Goal: Information Seeking & Learning: Learn about a topic

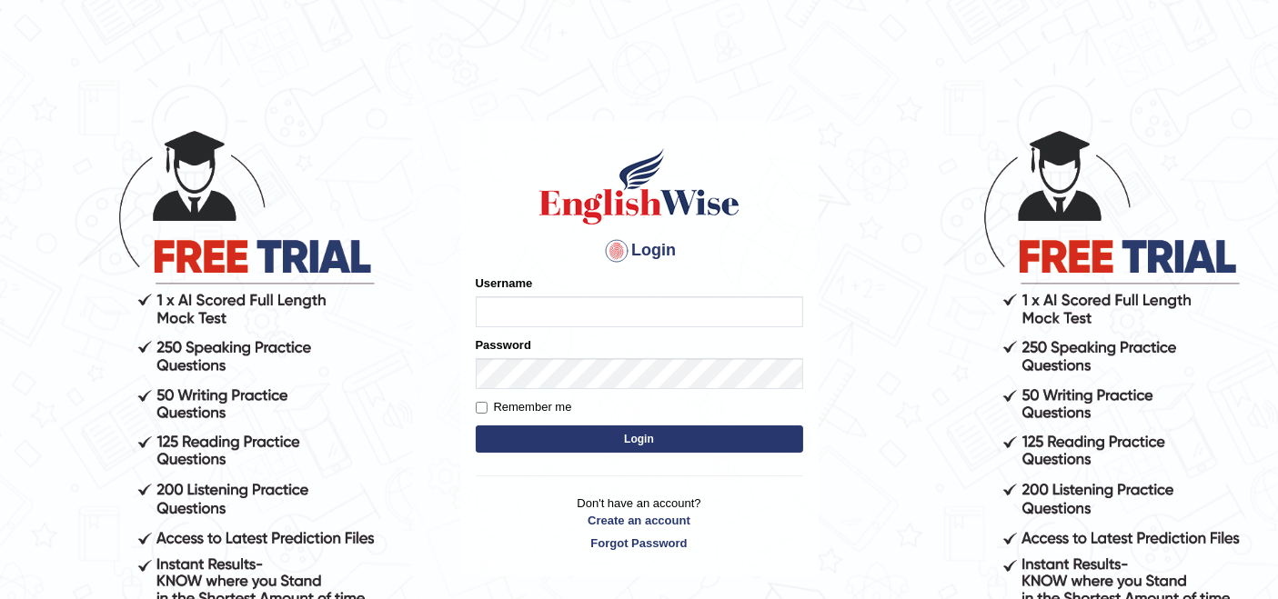
type input "rupali_australia"
click at [625, 442] on button "Login" at bounding box center [639, 439] width 327 height 27
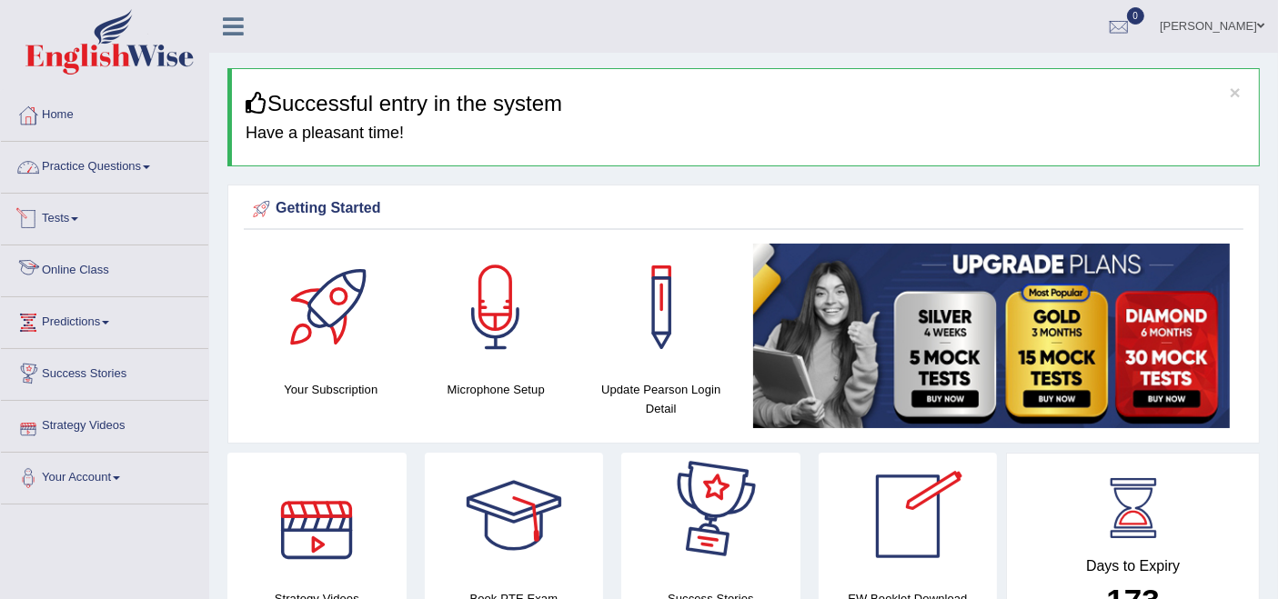
drag, startPoint x: 146, startPoint y: 173, endPoint x: 146, endPoint y: 218, distance: 45.5
click at [146, 173] on link "Practice Questions" at bounding box center [104, 164] width 207 height 45
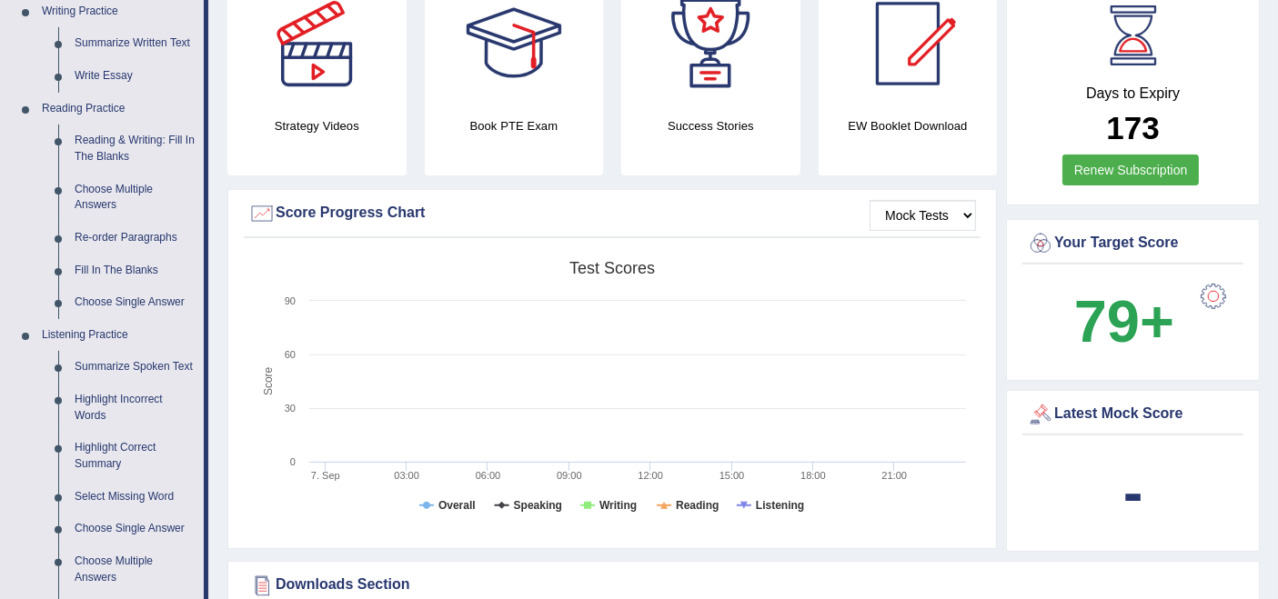
scroll to position [505, 0]
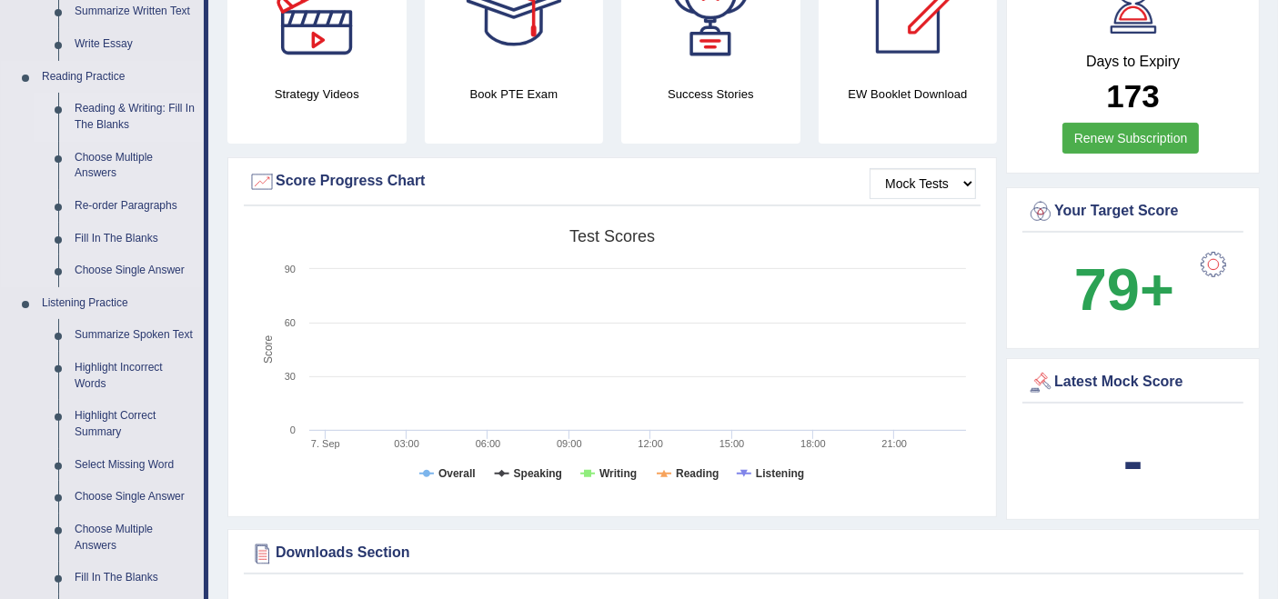
click at [127, 116] on link "Reading & Writing: Fill In The Blanks" at bounding box center [134, 117] width 137 height 48
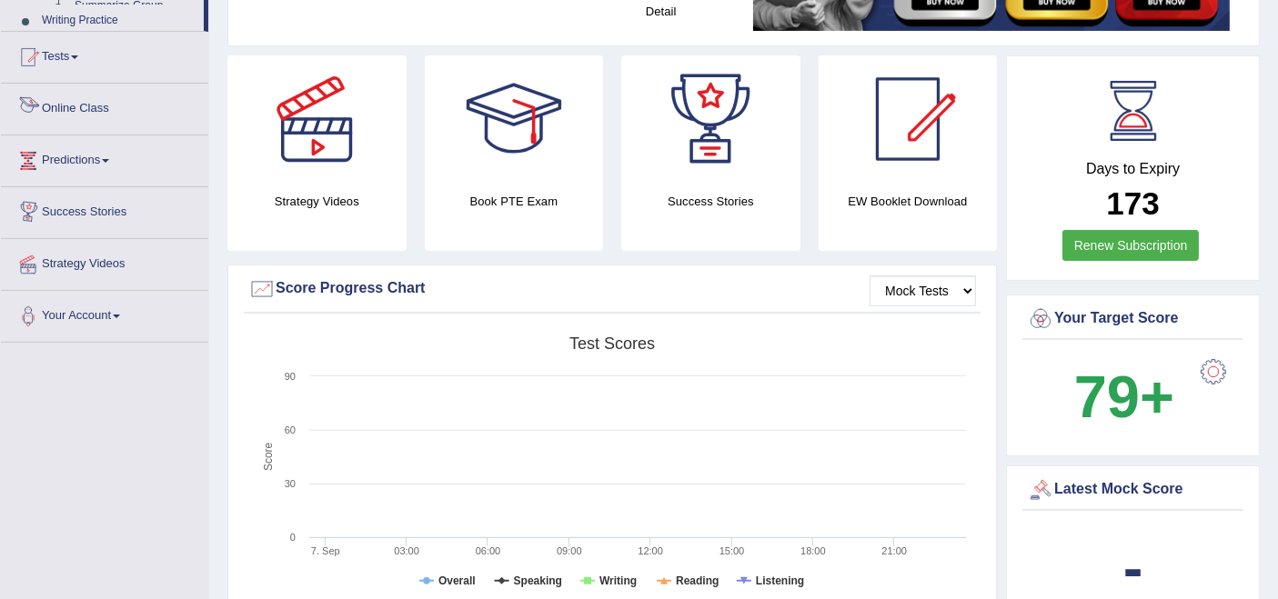
scroll to position [1197, 0]
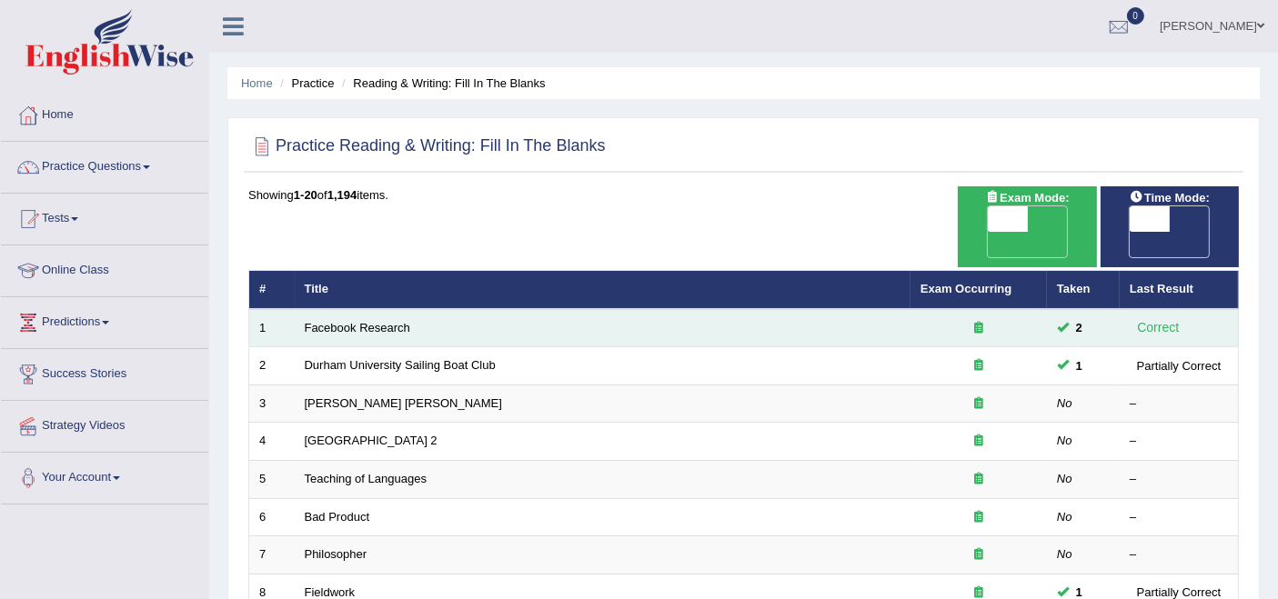
click at [388, 309] on td "Facebook Research" at bounding box center [603, 328] width 616 height 38
click at [408, 321] on link "Facebook Research" at bounding box center [358, 328] width 106 height 14
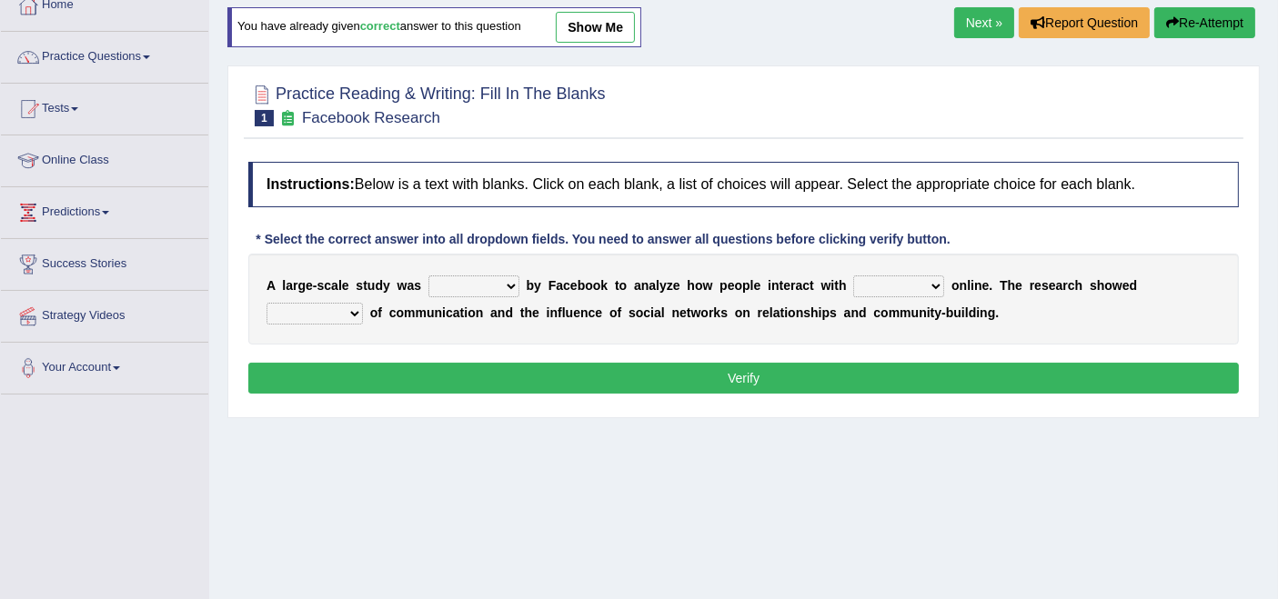
scroll to position [101, 0]
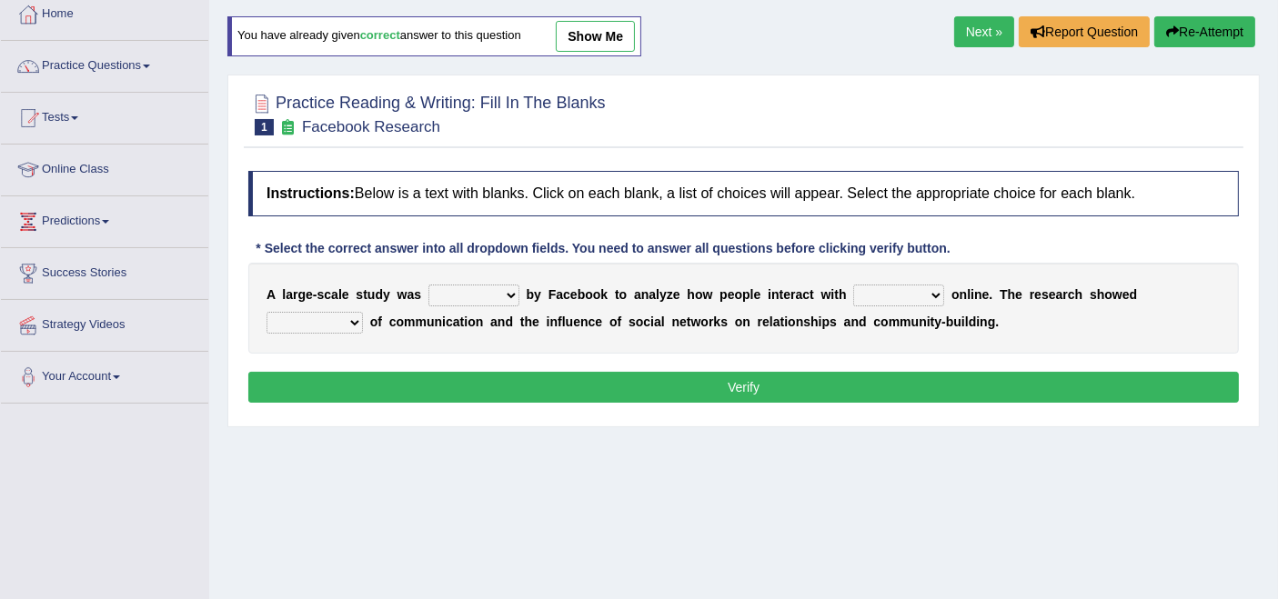
click at [509, 293] on select "surveyed had asked made" at bounding box center [473, 296] width 91 height 22
click at [932, 290] on select "together all each other another" at bounding box center [898, 296] width 91 height 22
click at [343, 318] on select "advantages standards fellowships patterns" at bounding box center [315, 323] width 96 height 22
click at [428, 347] on div "A l a r g e - s c a l e s t u d y w a s surveyed had asked made b y F a c e b o…" at bounding box center [743, 308] width 991 height 91
click at [377, 274] on div "A l a r g e - s c a l e s t u d y w a s surveyed had asked made b y F a c e b o…" at bounding box center [743, 308] width 991 height 91
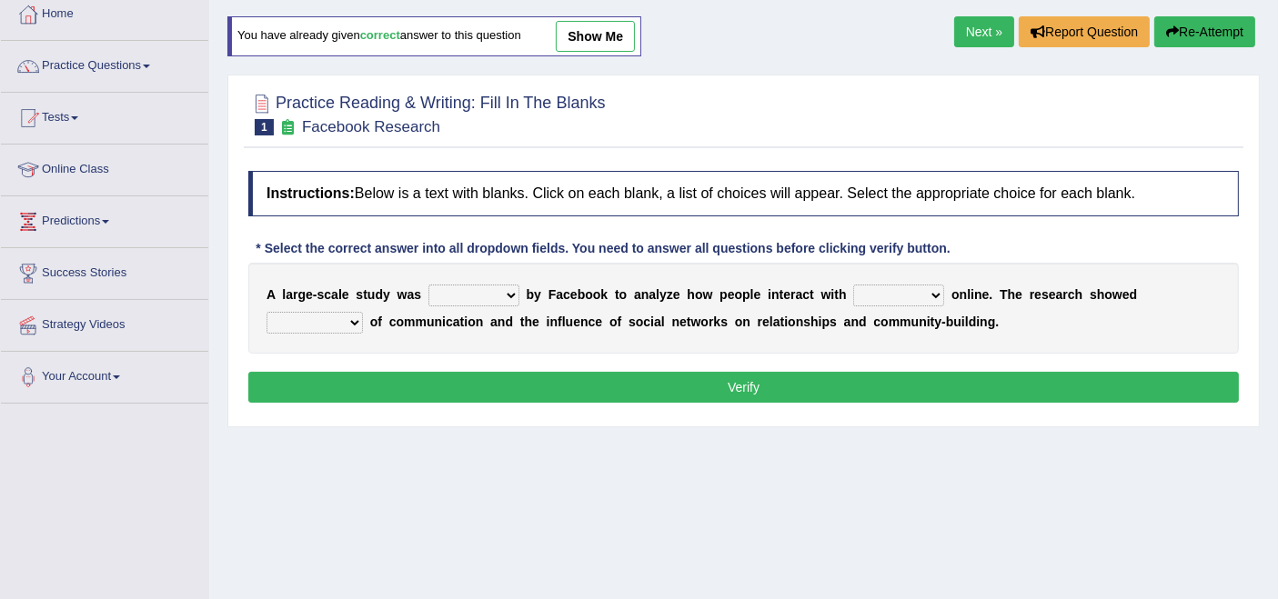
click at [979, 22] on link "Next »" at bounding box center [984, 31] width 60 height 31
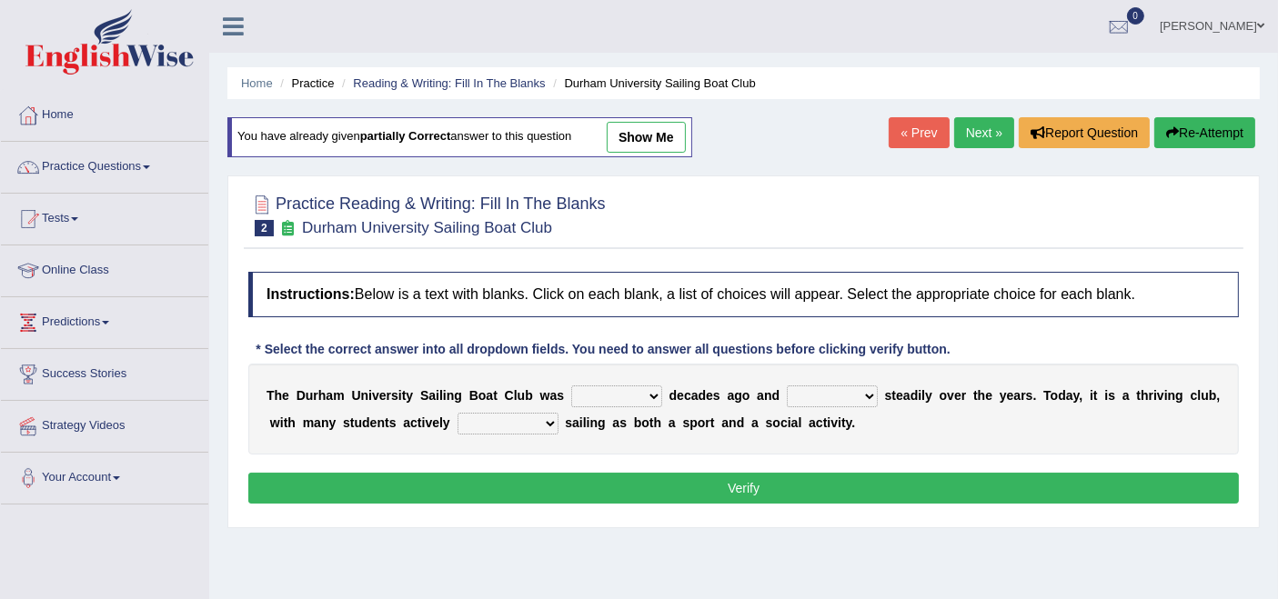
click at [965, 141] on link "Next »" at bounding box center [984, 132] width 60 height 31
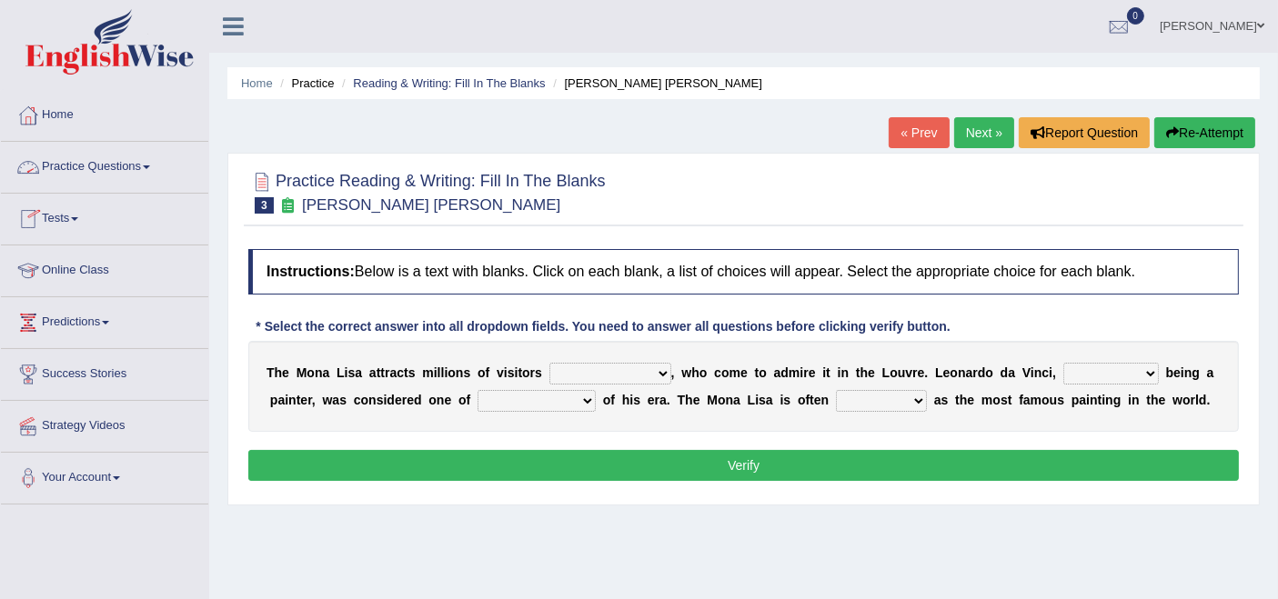
click at [129, 174] on link "Practice Questions" at bounding box center [104, 164] width 207 height 45
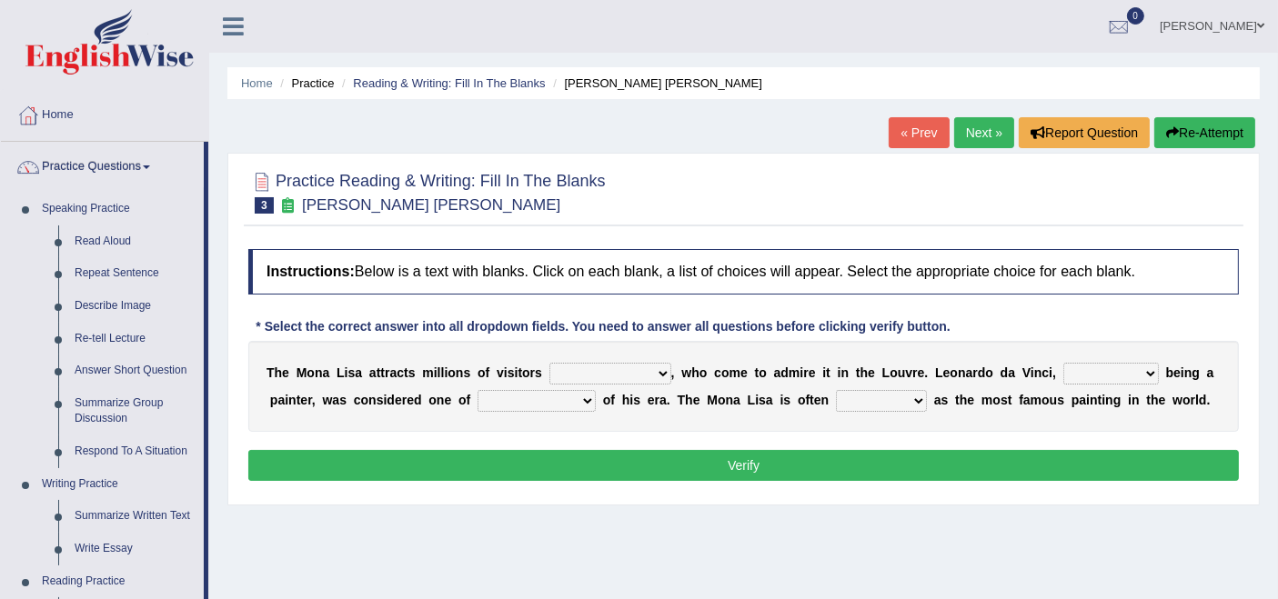
drag, startPoint x: 1052, startPoint y: 210, endPoint x: 1285, endPoint y: 96, distance: 260.4
click at [1277, 96] on html "Toggle navigation Home Practice Questions Speaking Practice Read Aloud Repeat S…" at bounding box center [639, 299] width 1278 height 599
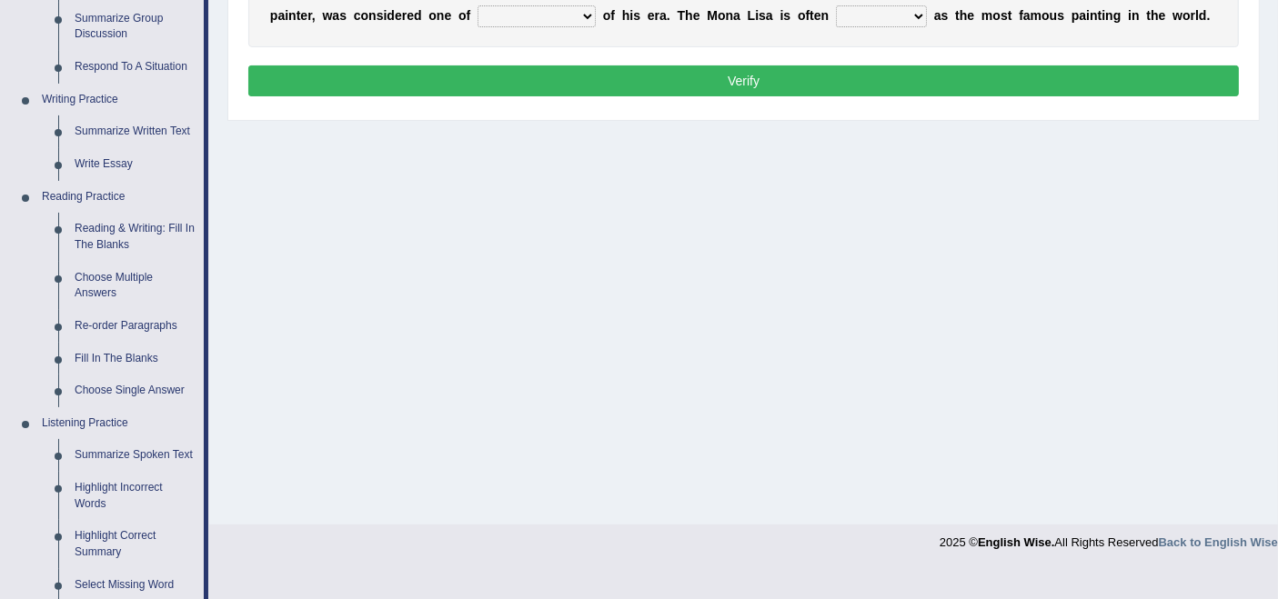
scroll to position [418, 0]
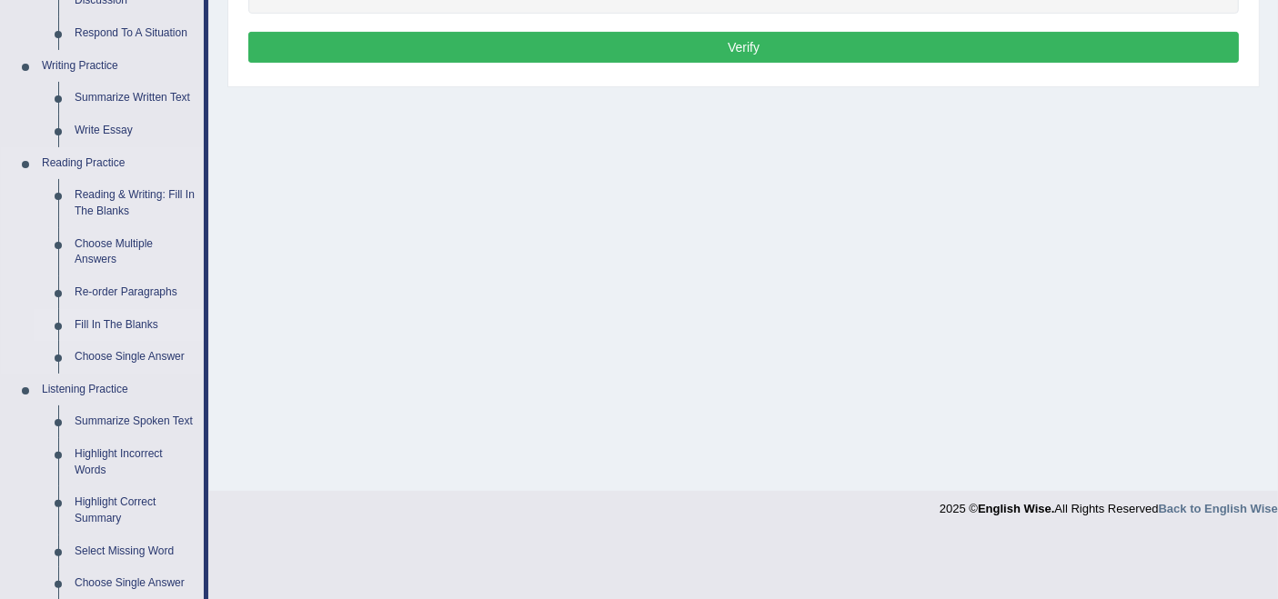
click at [140, 327] on link "Fill In The Blanks" at bounding box center [134, 325] width 137 height 33
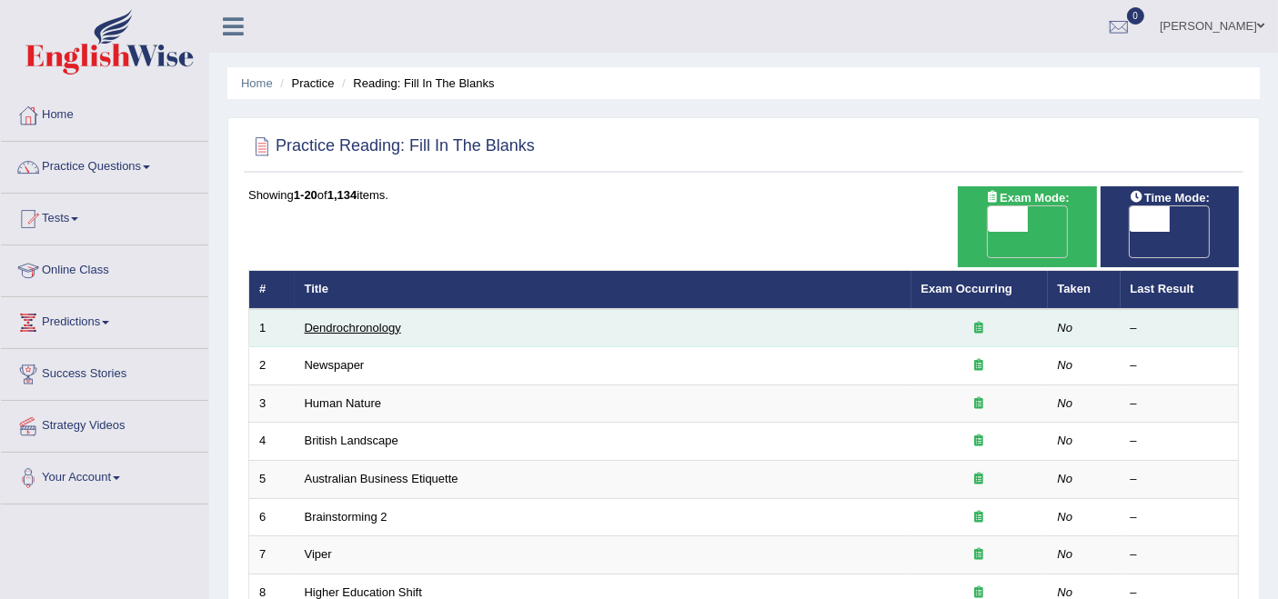
click at [374, 321] on link "Dendrochronology" at bounding box center [353, 328] width 96 height 14
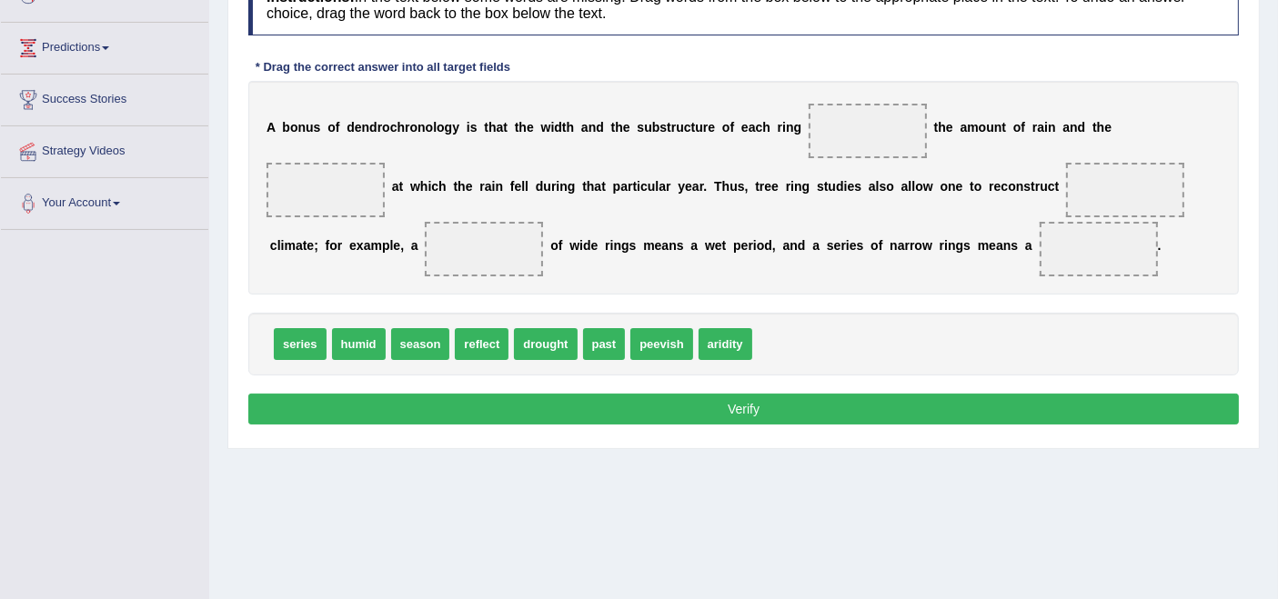
scroll to position [293, 0]
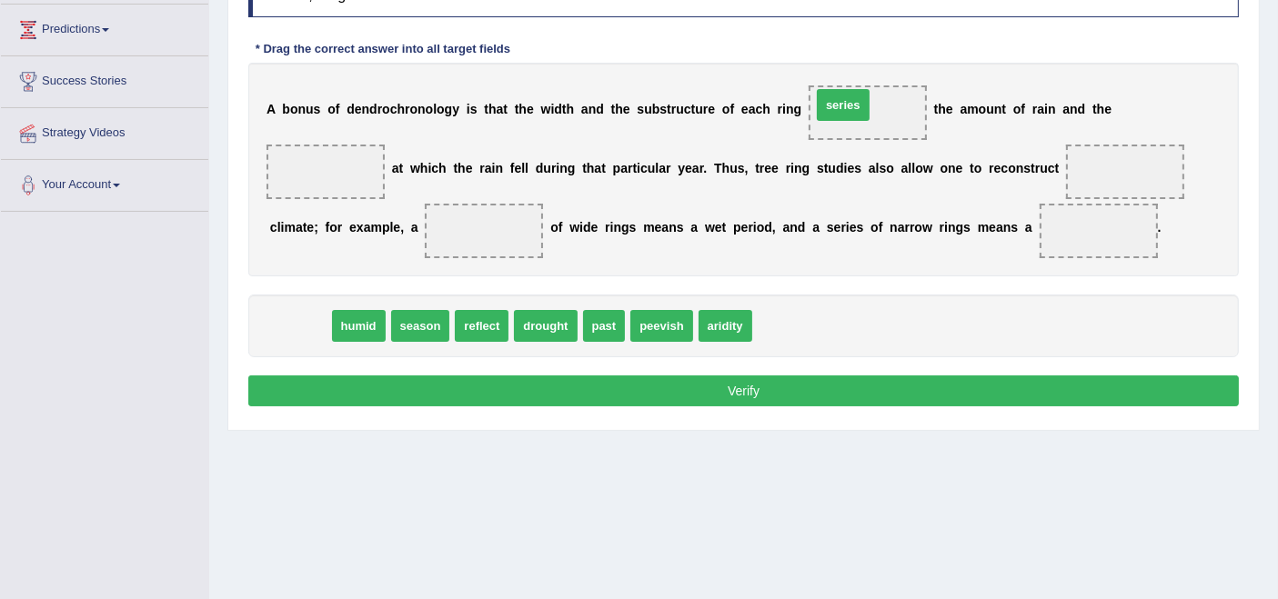
drag, startPoint x: 300, startPoint y: 317, endPoint x: 846, endPoint y: 97, distance: 588.5
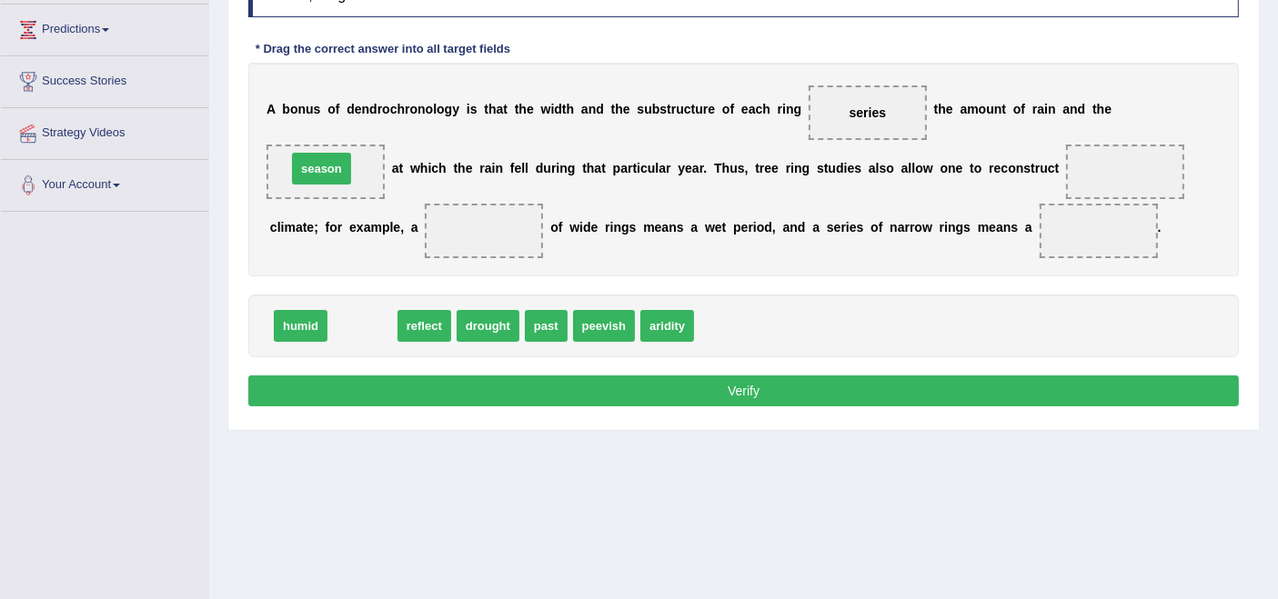
drag, startPoint x: 347, startPoint y: 331, endPoint x: 308, endPoint y: 177, distance: 158.6
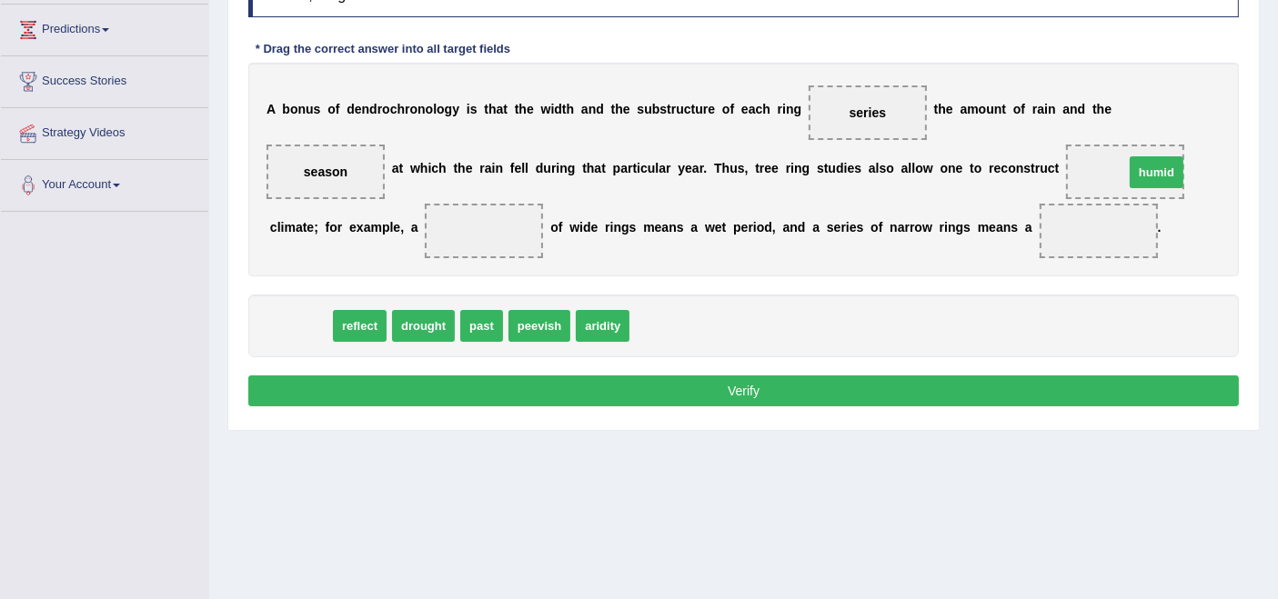
drag, startPoint x: 303, startPoint y: 331, endPoint x: 1177, endPoint y: 177, distance: 887.5
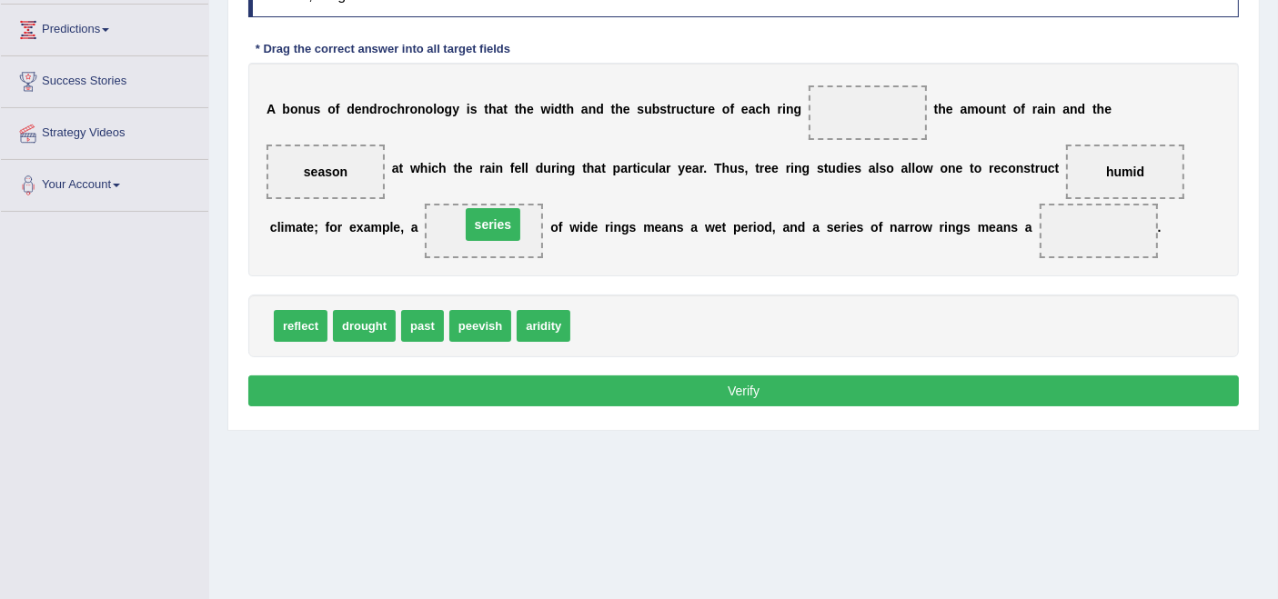
drag, startPoint x: 860, startPoint y: 110, endPoint x: 483, endPoint y: 231, distance: 395.5
drag, startPoint x: 365, startPoint y: 324, endPoint x: 1099, endPoint y: 234, distance: 739.6
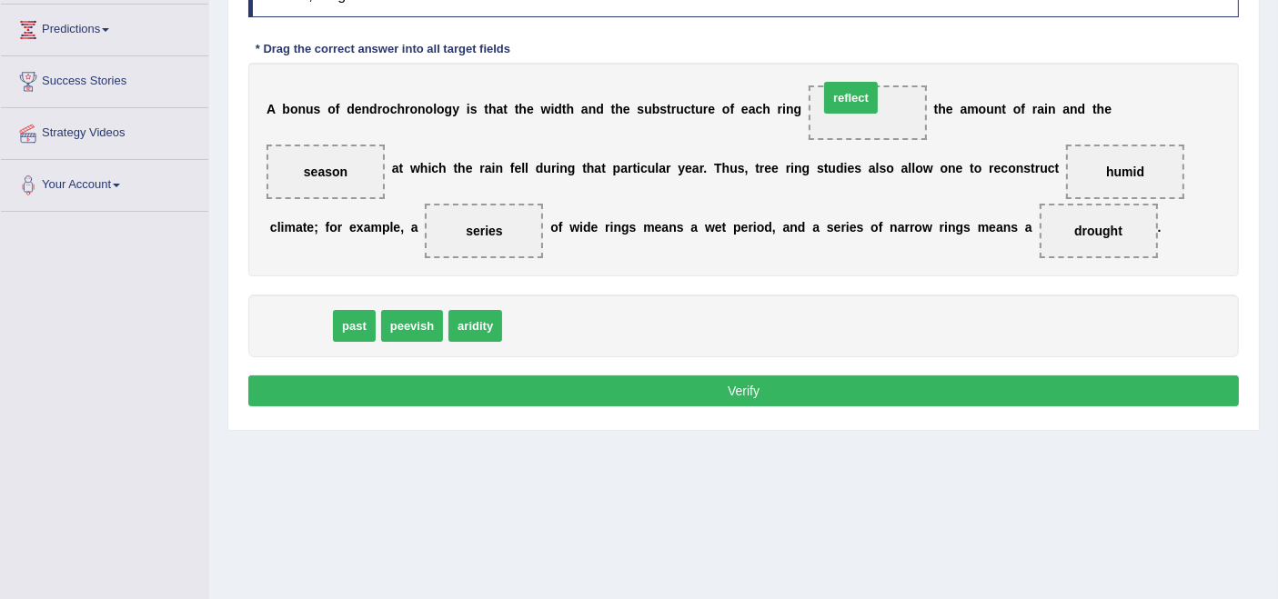
drag, startPoint x: 293, startPoint y: 328, endPoint x: 857, endPoint y: 106, distance: 606.1
click at [891, 377] on button "Verify" at bounding box center [743, 391] width 991 height 31
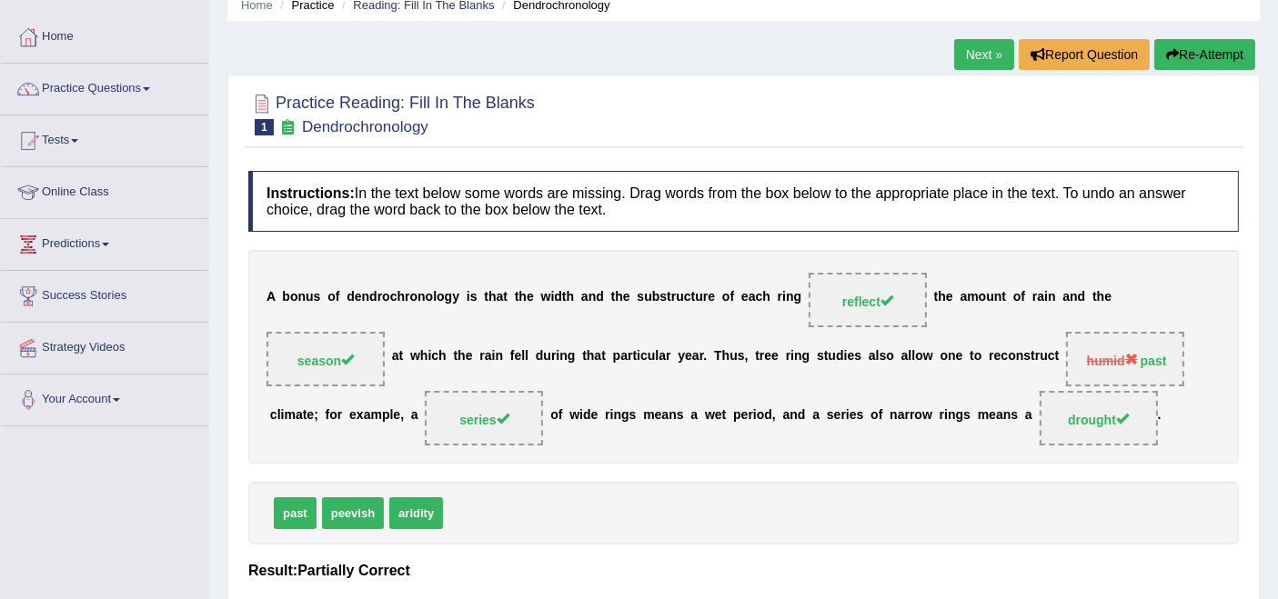
scroll to position [65, 0]
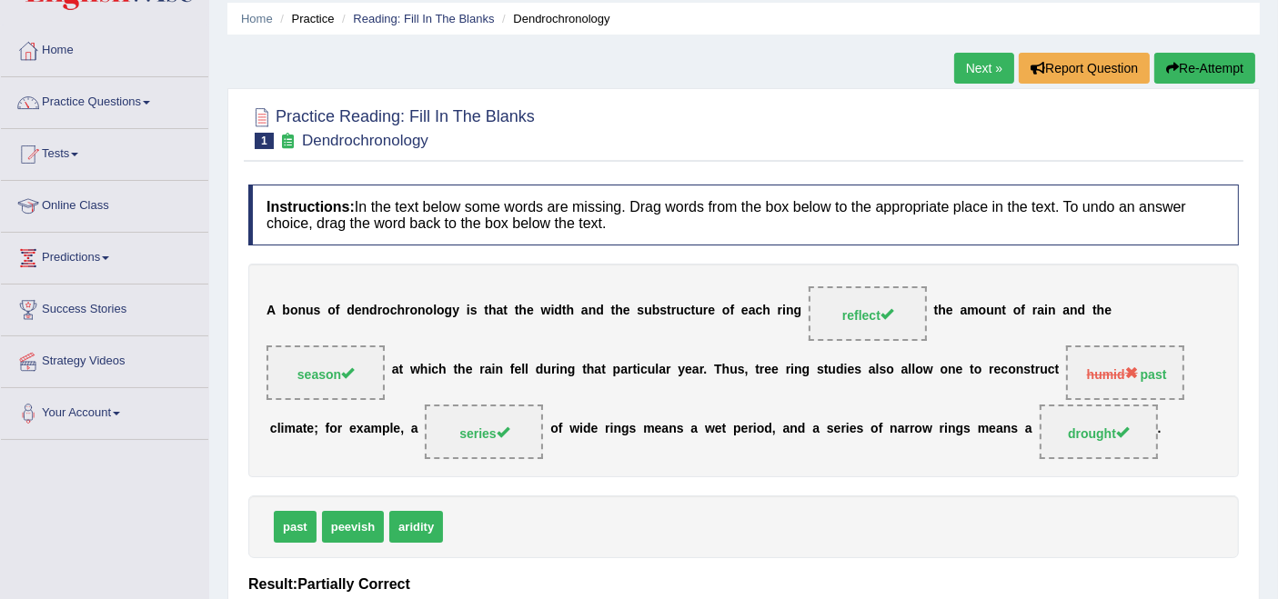
click at [979, 55] on link "Next »" at bounding box center [984, 68] width 60 height 31
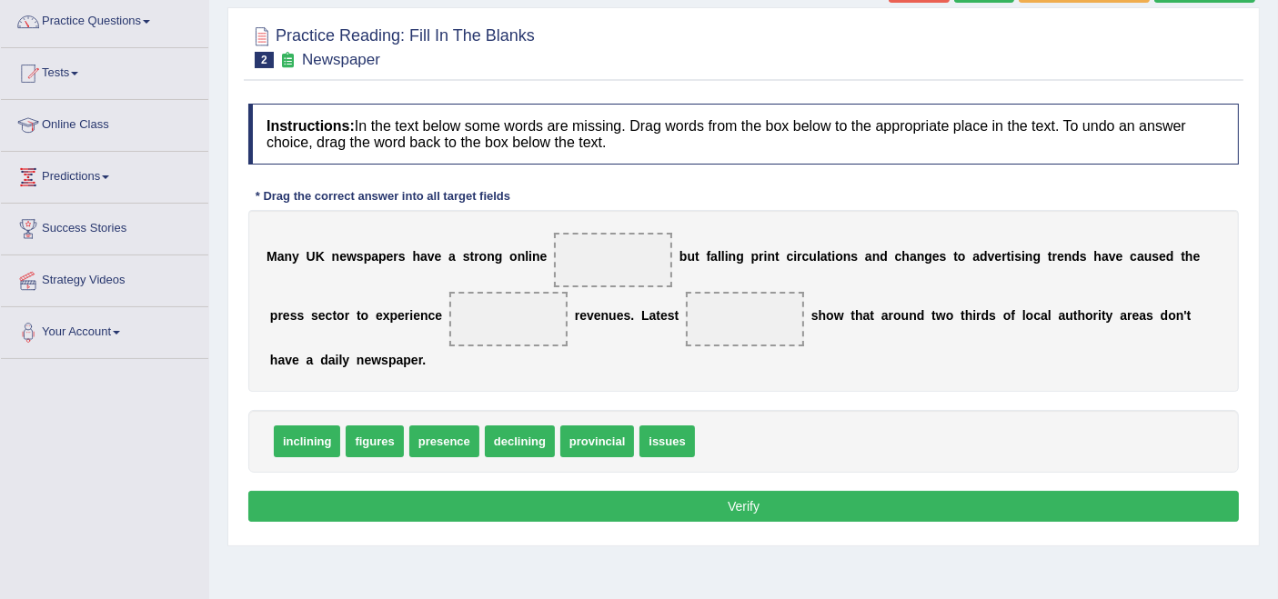
scroll to position [156, 0]
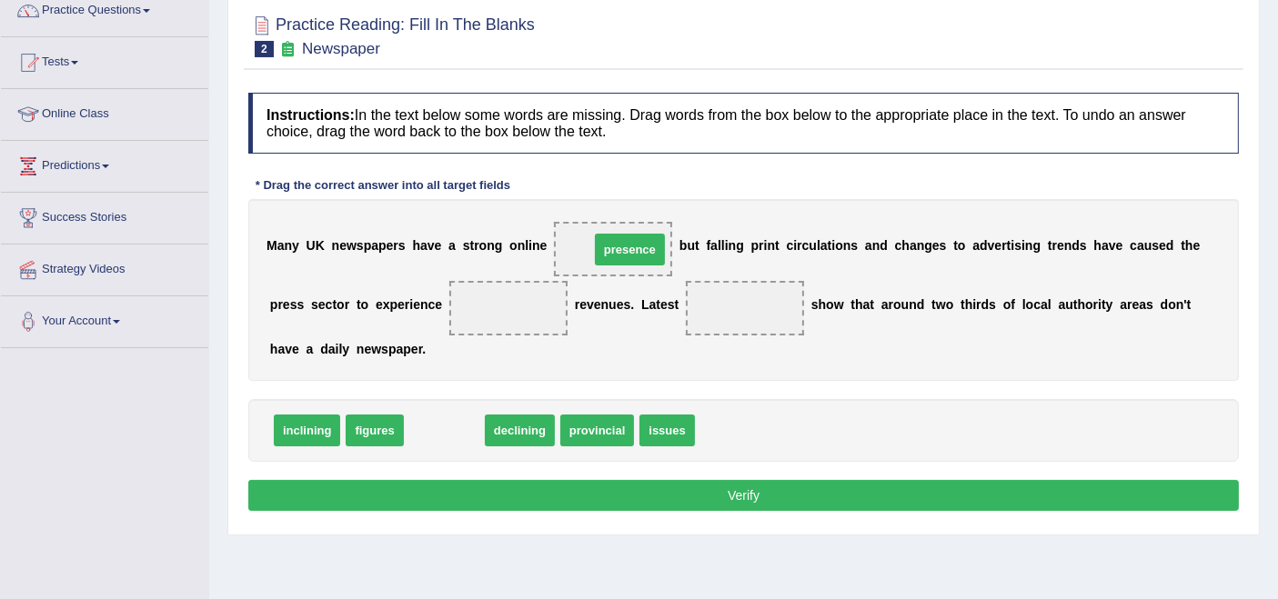
drag, startPoint x: 441, startPoint y: 425, endPoint x: 626, endPoint y: 244, distance: 258.6
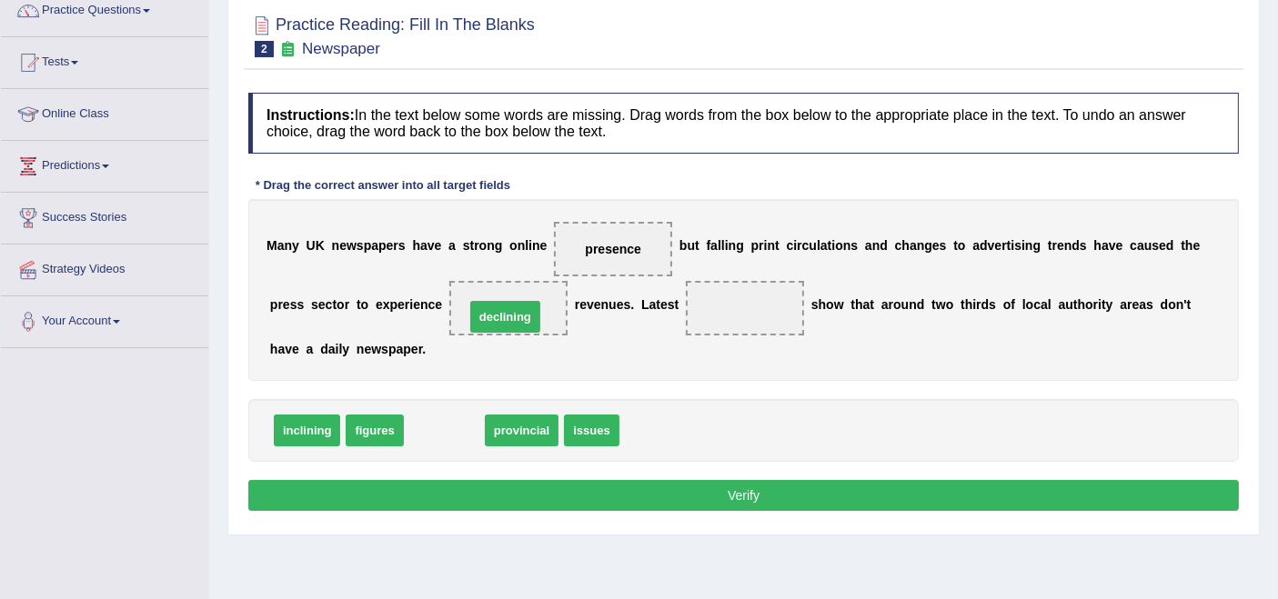
drag, startPoint x: 447, startPoint y: 425, endPoint x: 512, endPoint y: 311, distance: 131.2
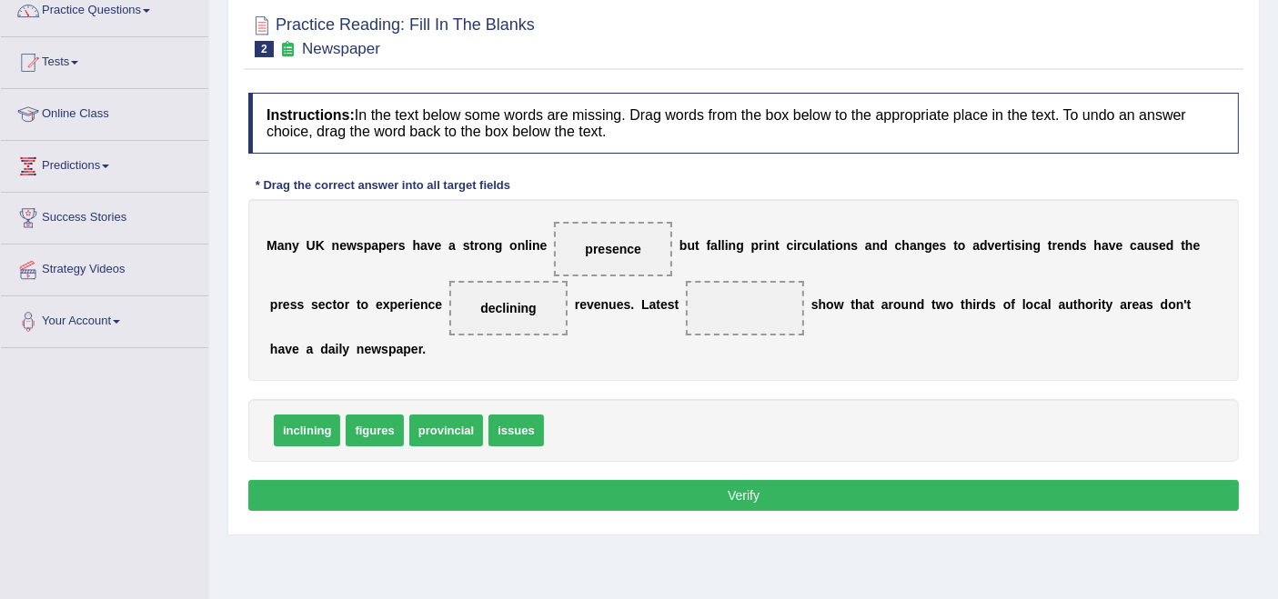
click at [387, 426] on span "figures" at bounding box center [374, 431] width 57 height 32
drag, startPoint x: 373, startPoint y: 421, endPoint x: 761, endPoint y: 288, distance: 410.5
click at [753, 496] on button "Verify" at bounding box center [743, 495] width 991 height 31
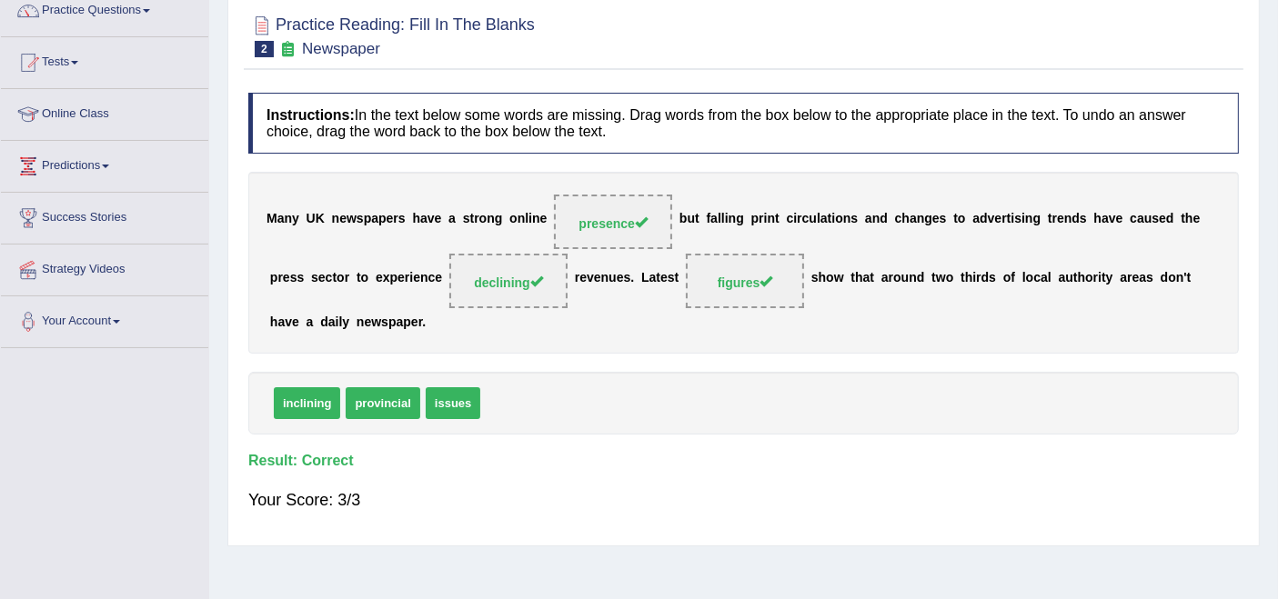
scroll to position [0, 0]
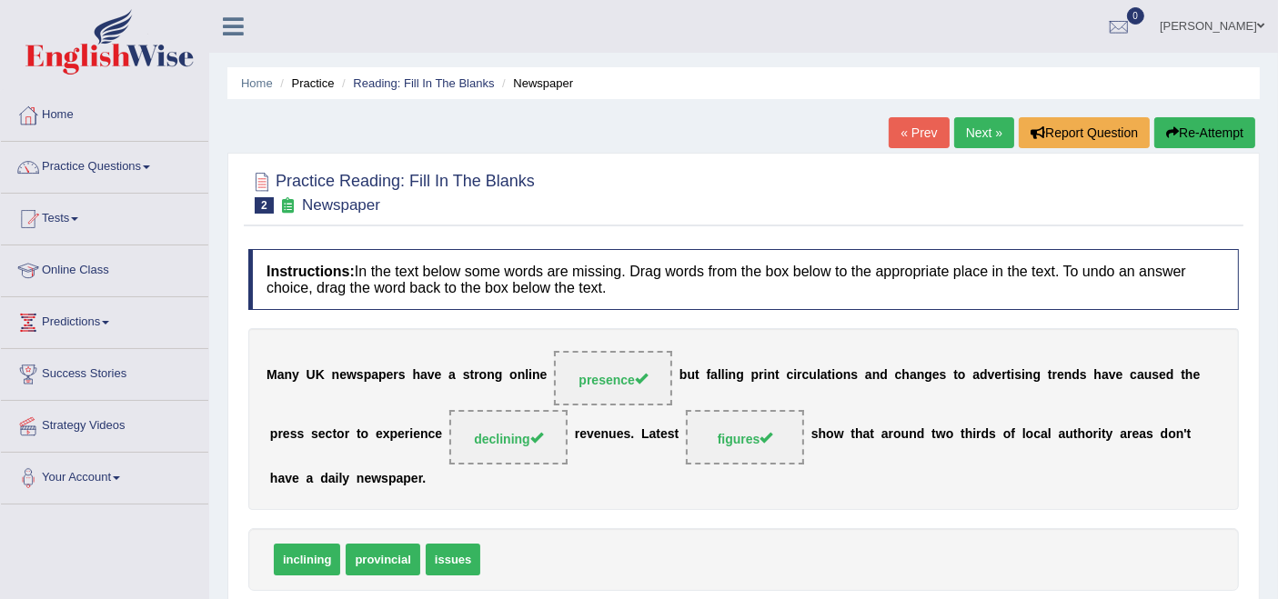
click at [970, 134] on link "Next »" at bounding box center [984, 132] width 60 height 31
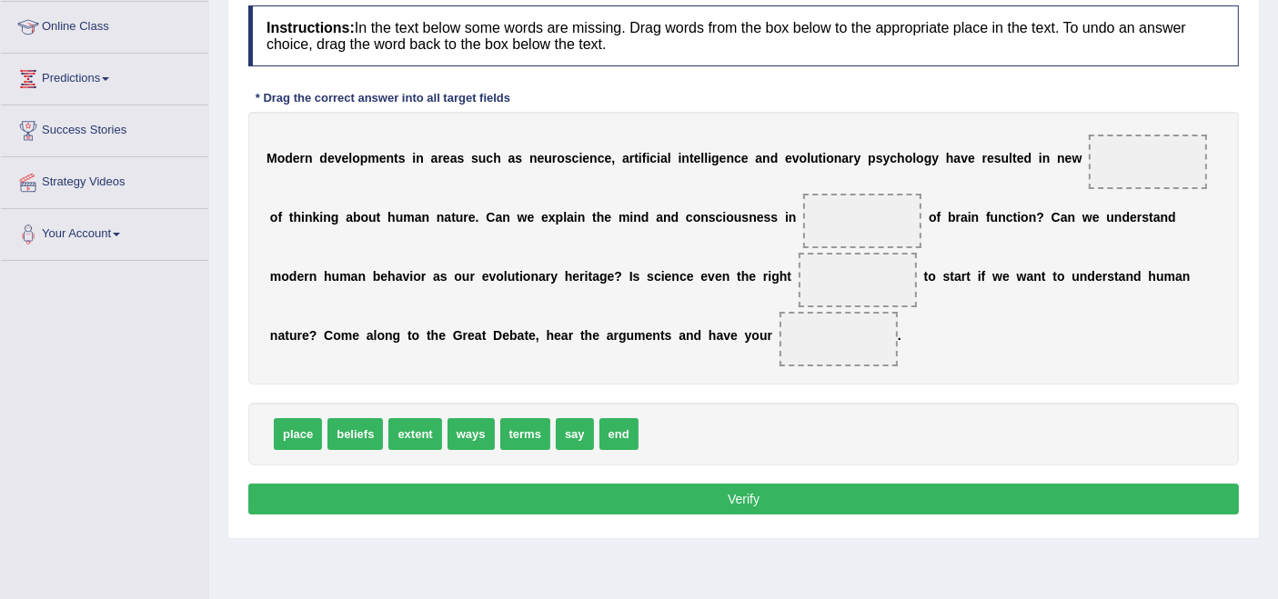
scroll to position [240, 0]
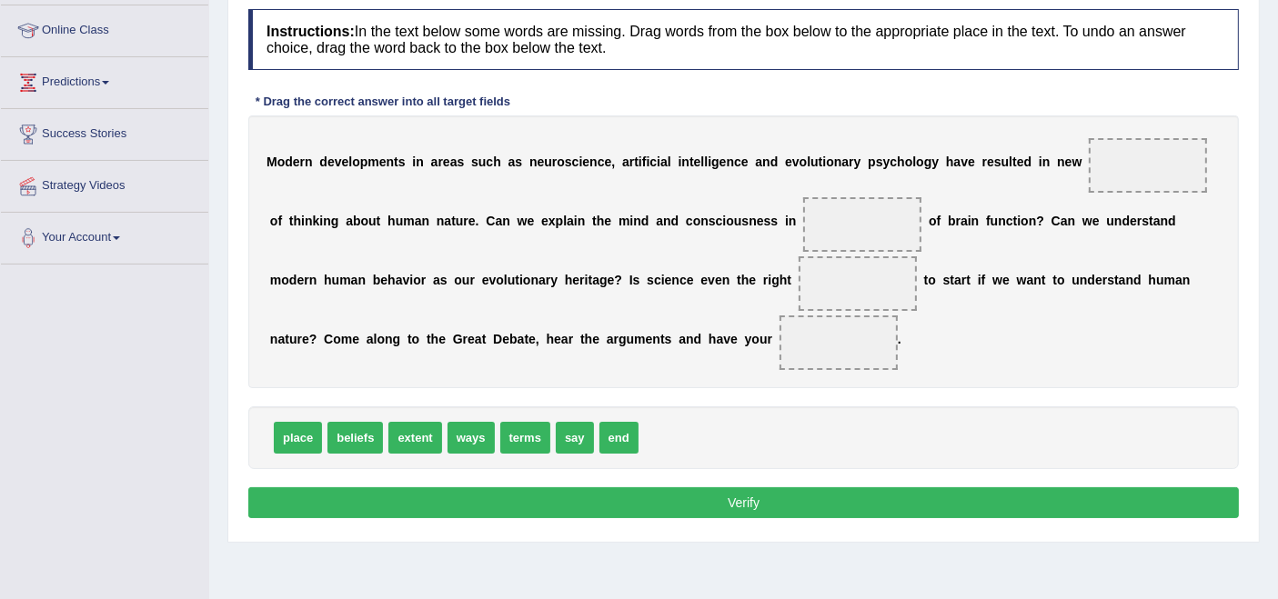
click at [1277, 331] on html "Toggle navigation Home Practice Questions Speaking Practice Read Aloud Repeat S…" at bounding box center [639, 59] width 1278 height 599
click at [462, 436] on span "ways" at bounding box center [471, 438] width 47 height 32
drag, startPoint x: 458, startPoint y: 435, endPoint x: 1114, endPoint y: 170, distance: 708.1
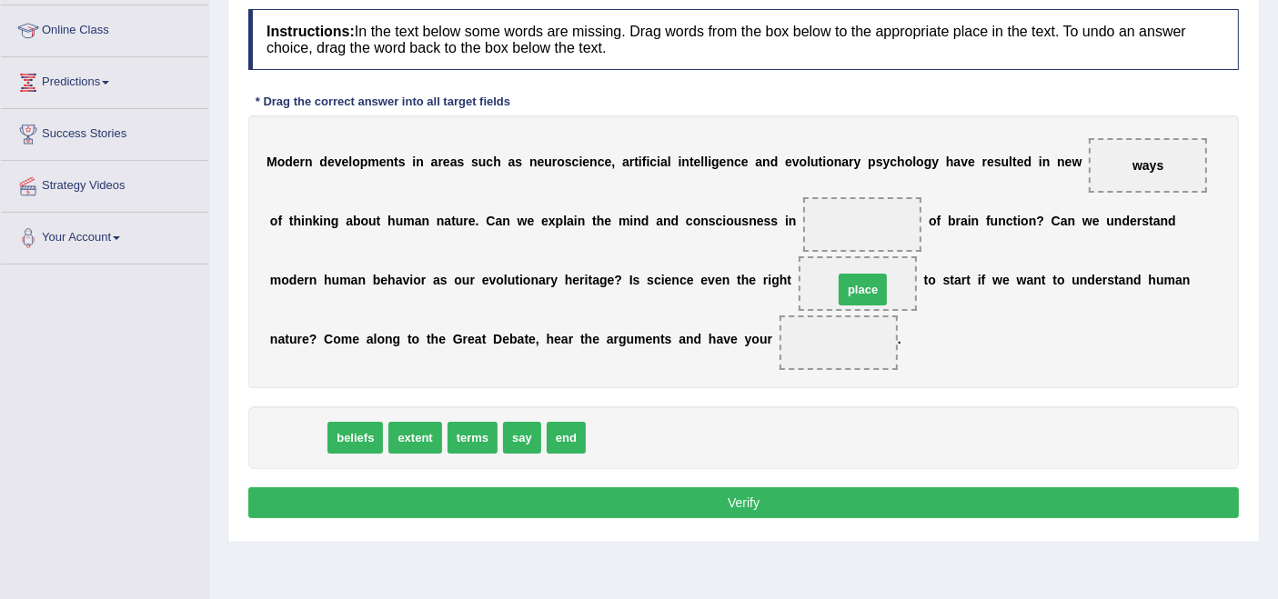
drag, startPoint x: 304, startPoint y: 434, endPoint x: 862, endPoint y: 282, distance: 578.8
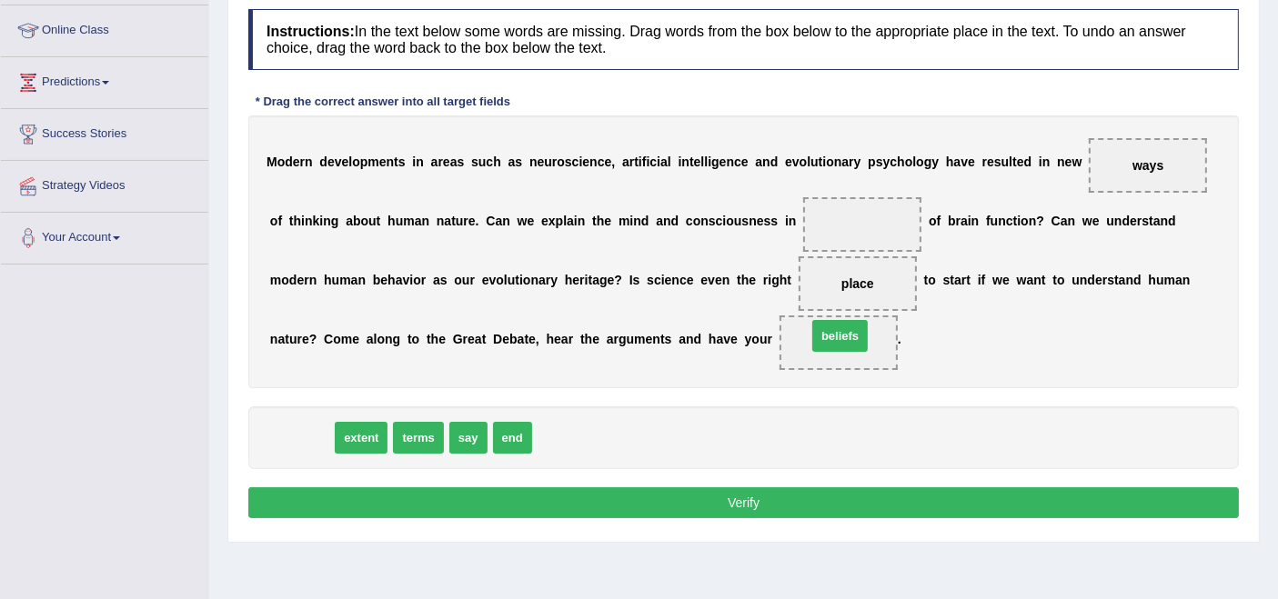
drag, startPoint x: 310, startPoint y: 438, endPoint x: 849, endPoint y: 336, distance: 548.0
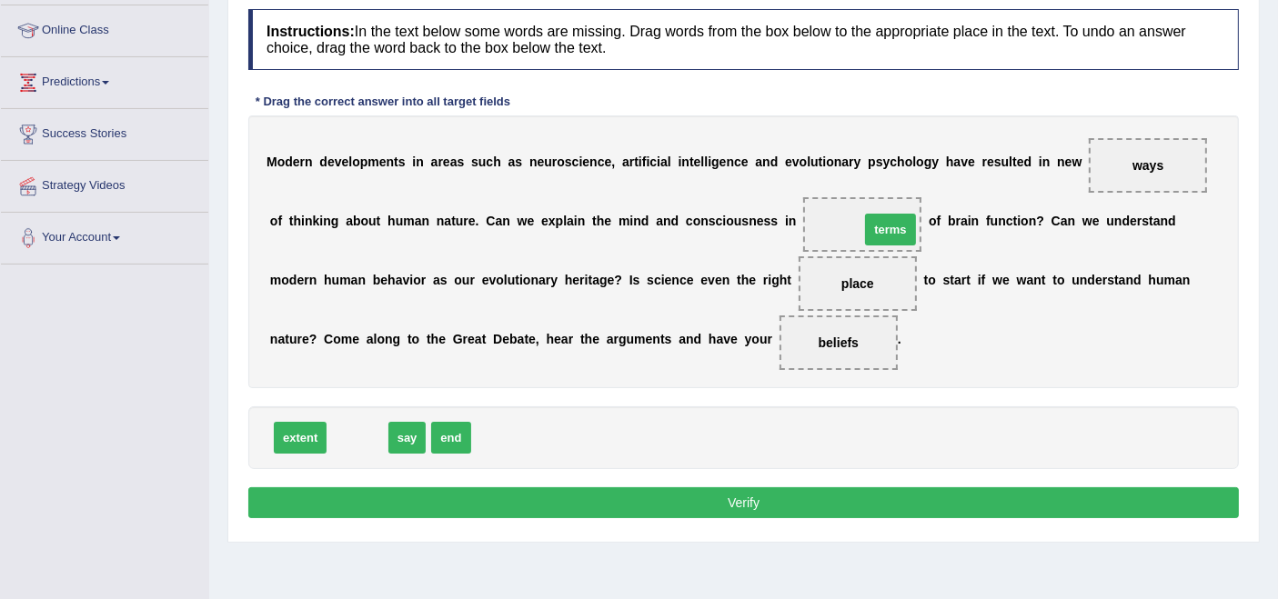
drag, startPoint x: 354, startPoint y: 440, endPoint x: 887, endPoint y: 230, distance: 572.9
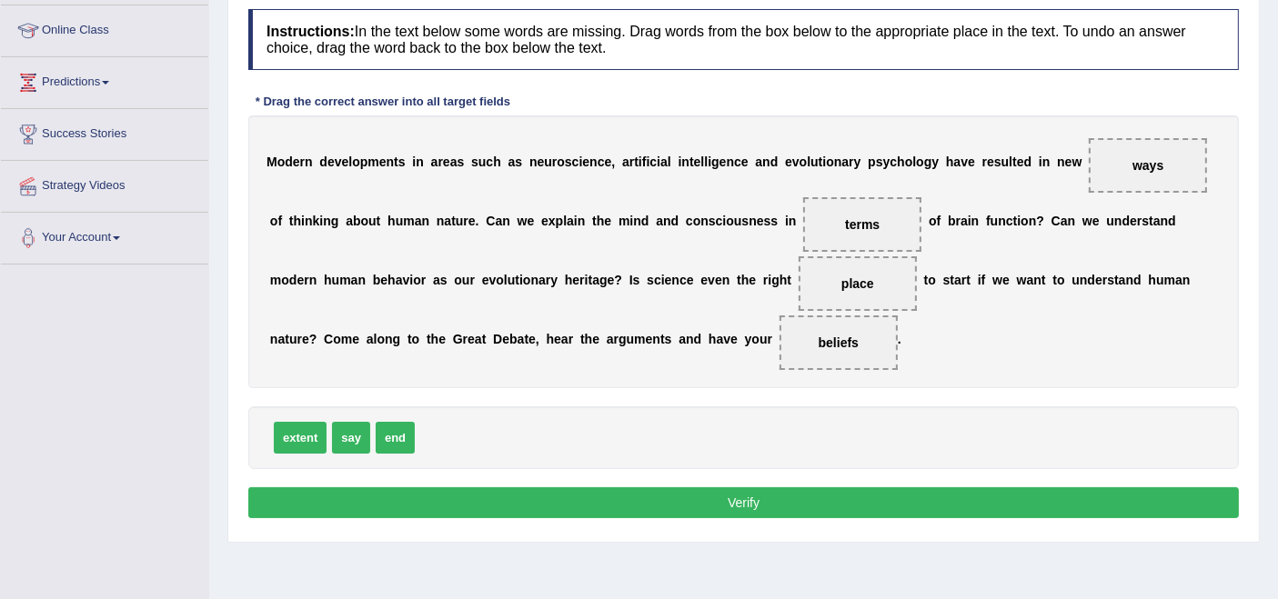
click at [718, 502] on button "Verify" at bounding box center [743, 503] width 991 height 31
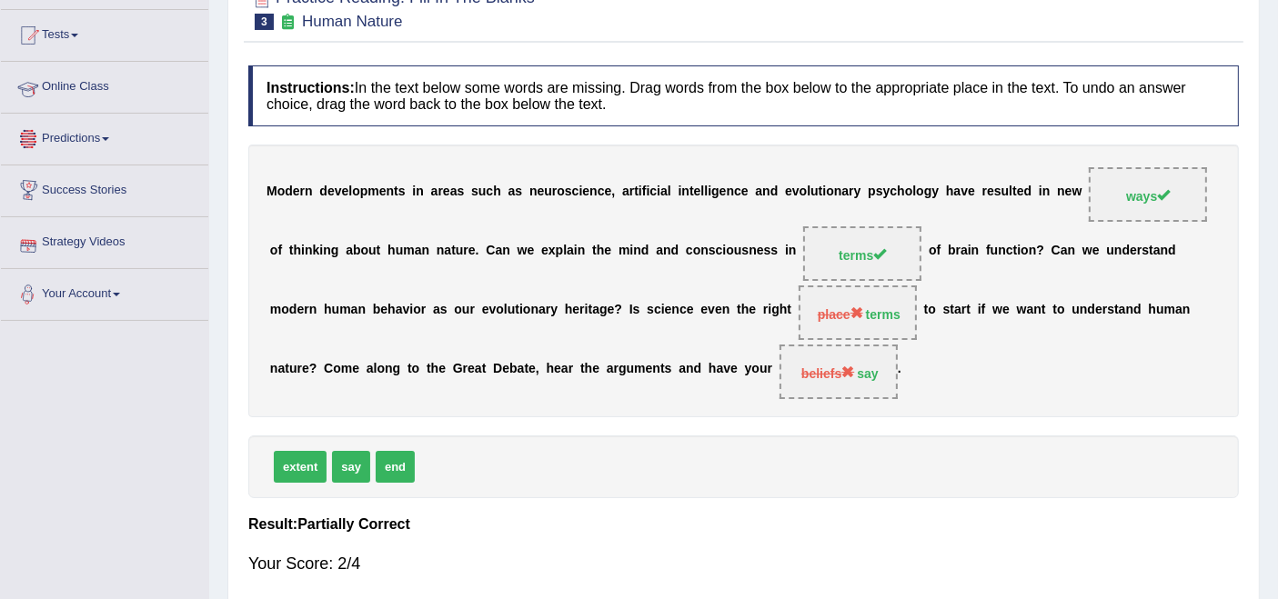
scroll to position [139, 0]
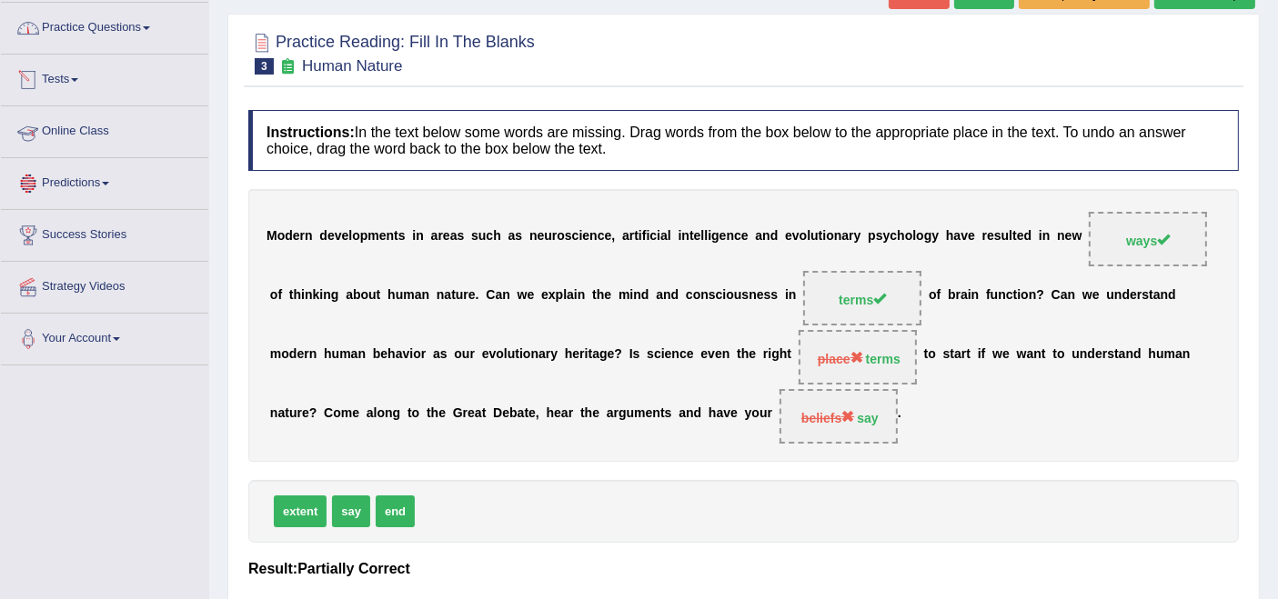
click at [109, 17] on link "Practice Questions" at bounding box center [104, 25] width 207 height 45
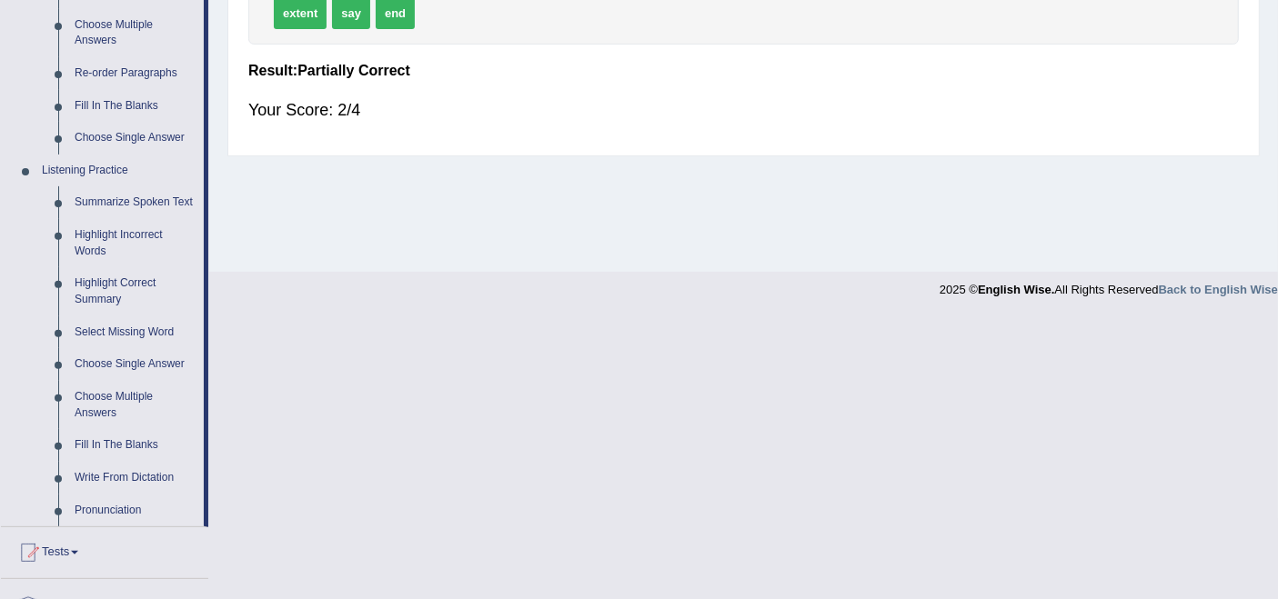
scroll to position [644, 0]
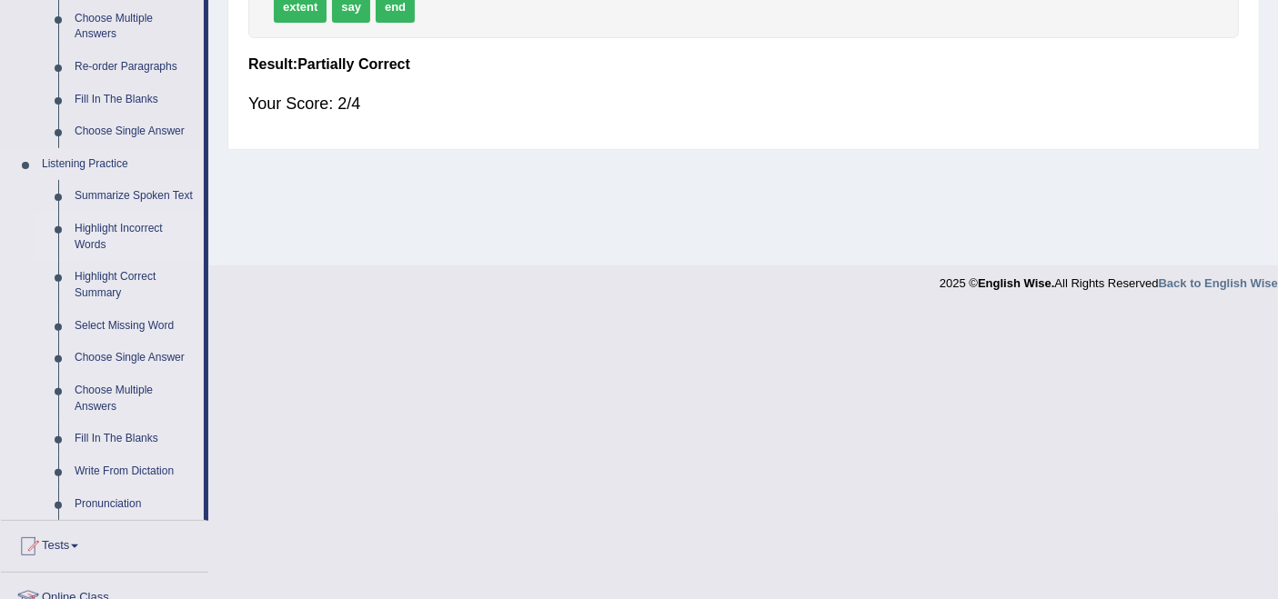
click at [119, 234] on link "Highlight Incorrect Words" at bounding box center [134, 237] width 137 height 48
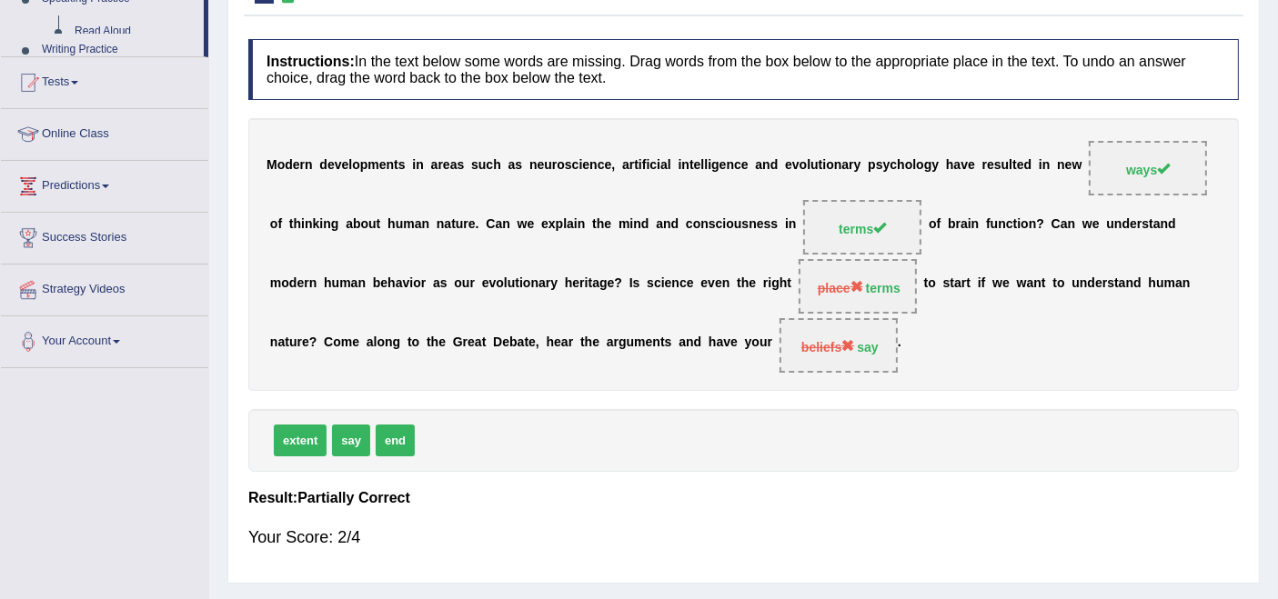
scroll to position [254, 0]
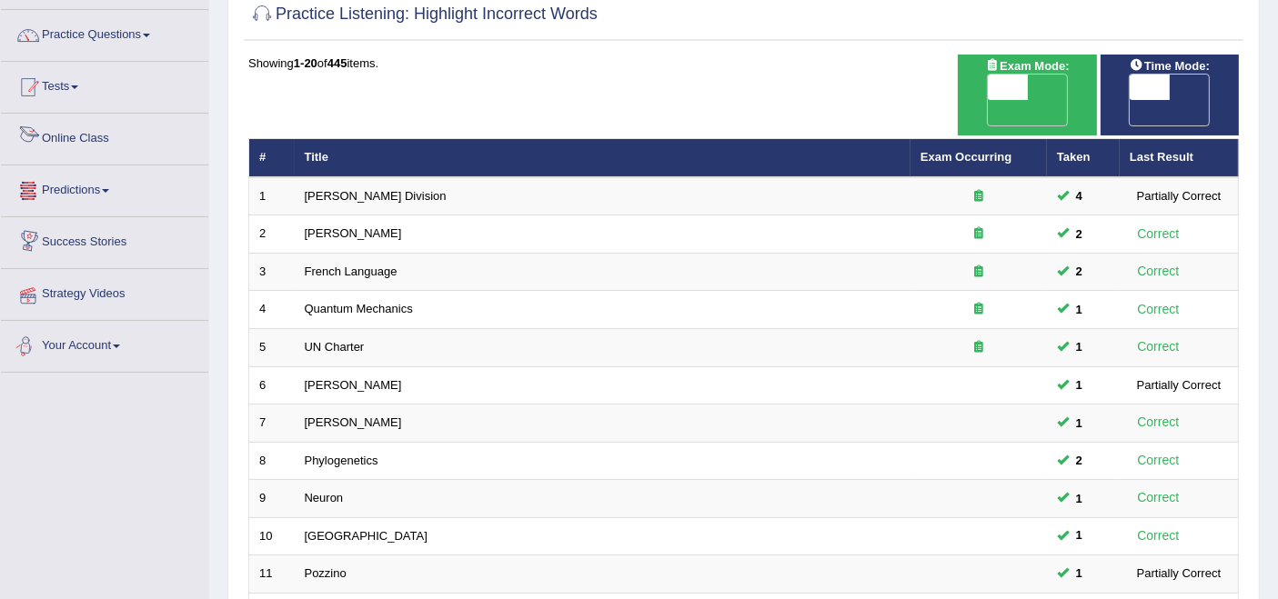
scroll to position [101, 0]
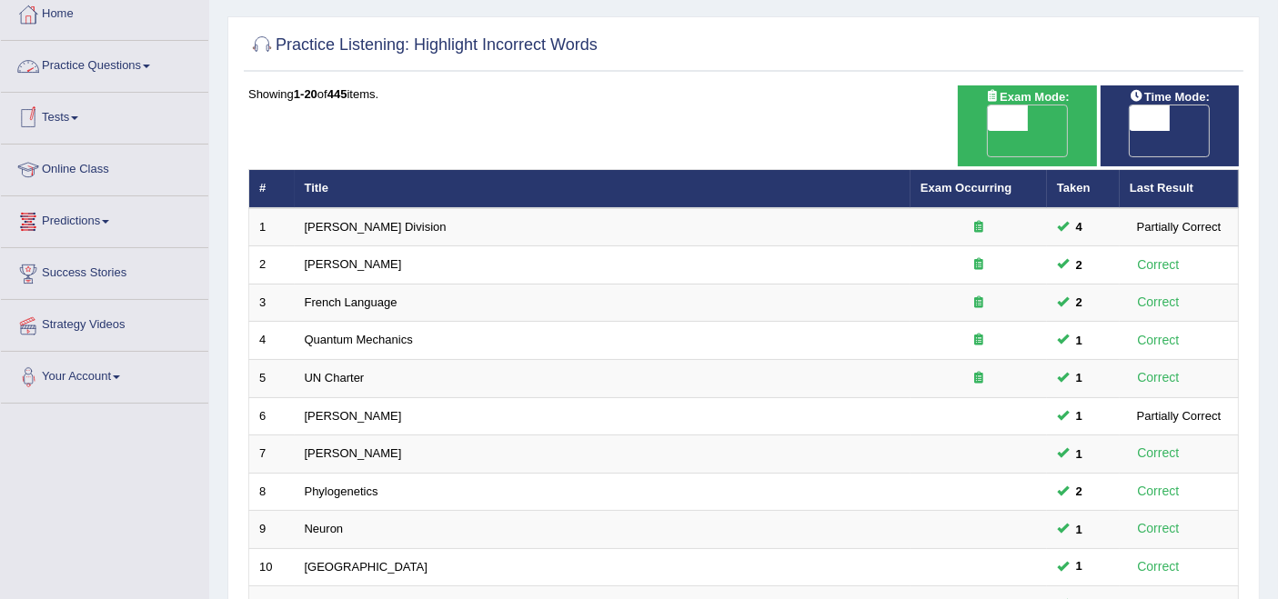
click at [109, 68] on link "Practice Questions" at bounding box center [104, 63] width 207 height 45
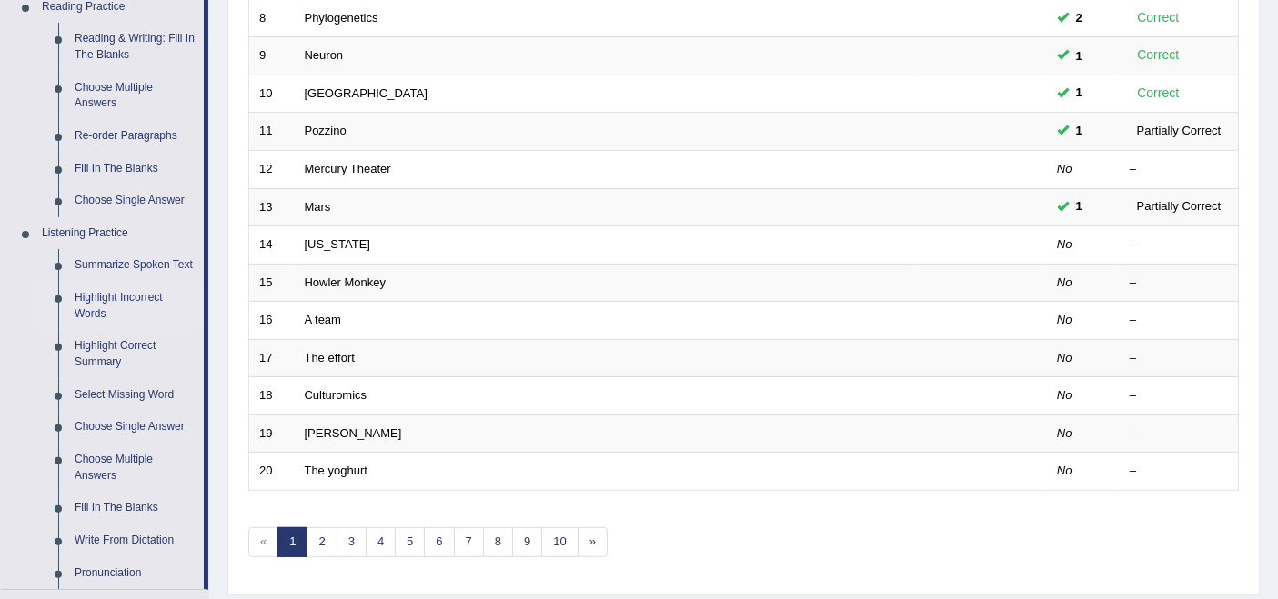
scroll to position [606, 0]
